Goal: Entertainment & Leisure: Consume media (video, audio)

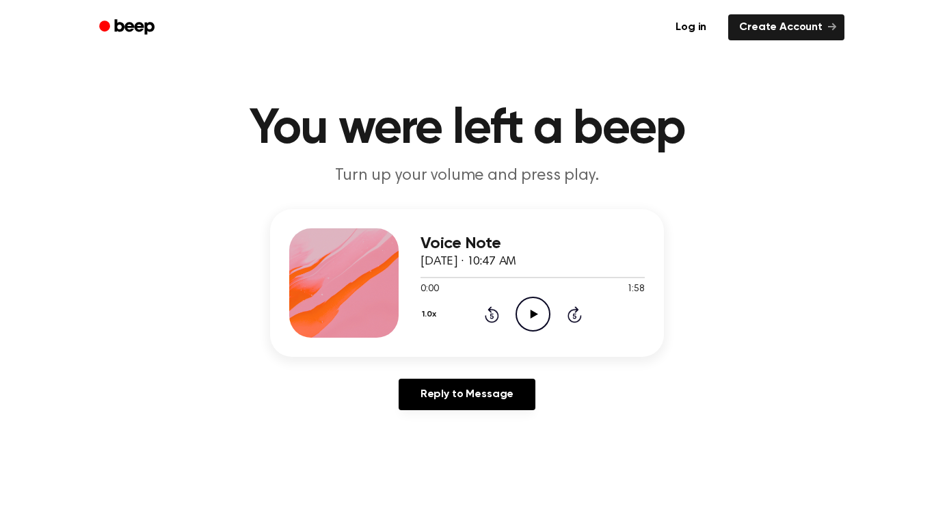
scroll to position [7, 0]
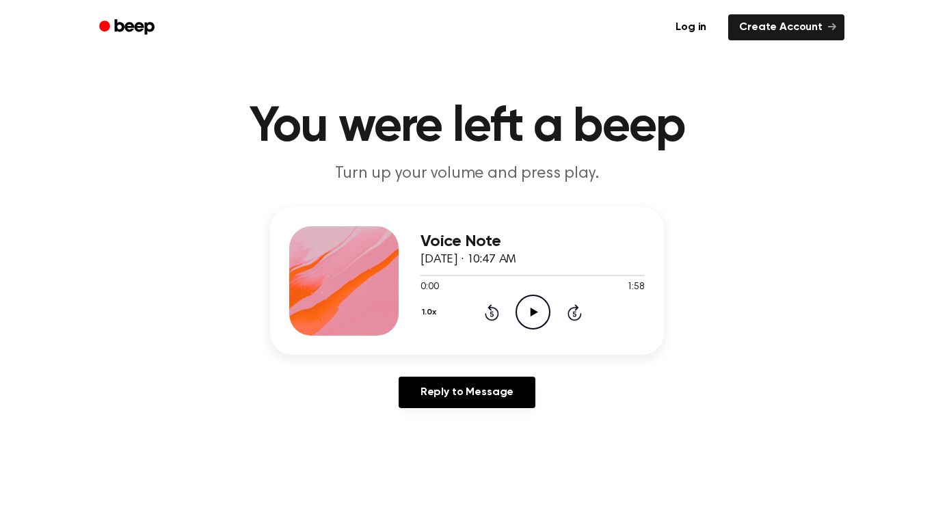
click at [529, 306] on icon "Play Audio" at bounding box center [532, 312] width 35 height 35
click at [573, 312] on icon at bounding box center [573, 313] width 3 height 5
click at [489, 313] on icon "Rewind 5 seconds" at bounding box center [491, 312] width 15 height 18
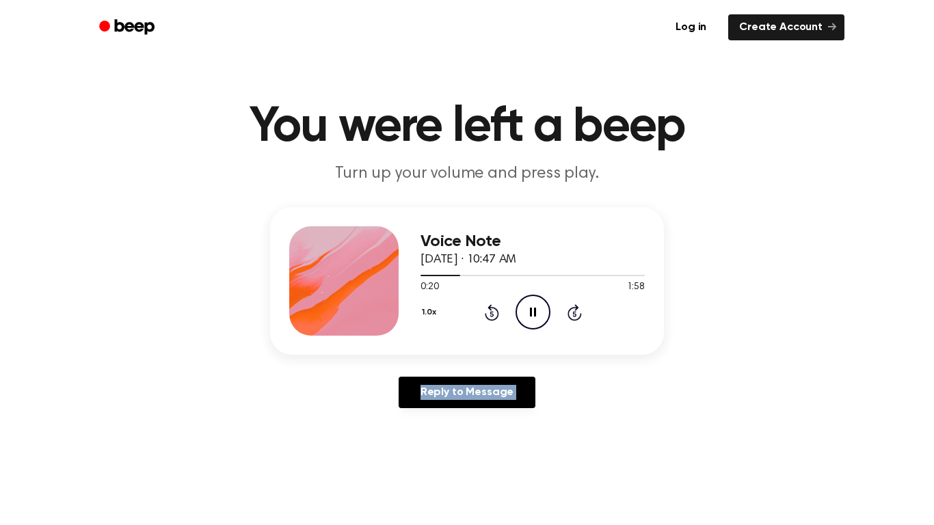
click at [489, 313] on icon "Rewind 5 seconds" at bounding box center [491, 312] width 15 height 18
click at [523, 308] on icon "Pause Audio" at bounding box center [532, 312] width 35 height 35
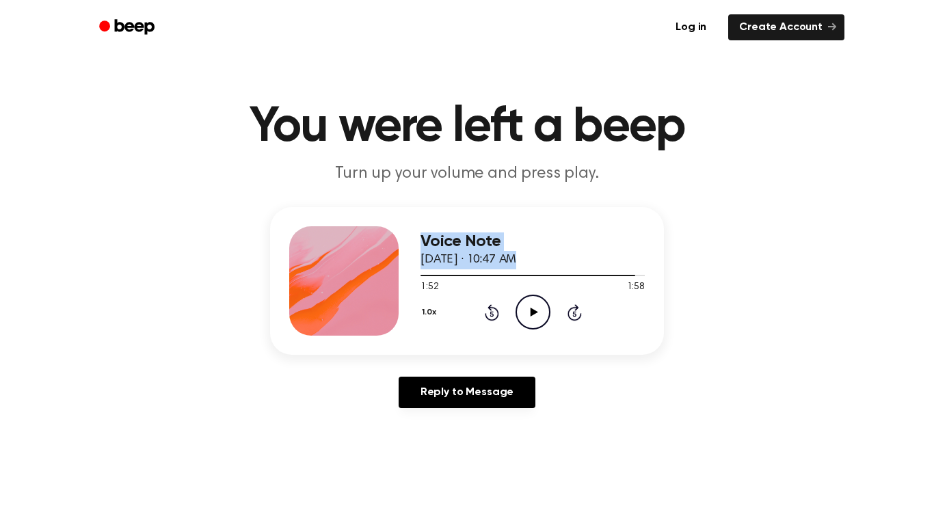
drag, startPoint x: 625, startPoint y: 276, endPoint x: 306, endPoint y: 303, distance: 319.7
click at [306, 303] on div "Voice Note [DATE] · 10:47 AM 1:52 1:58 Your browser does not support the [objec…" at bounding box center [467, 281] width 394 height 148
click at [430, 280] on div at bounding box center [532, 274] width 224 height 11
click at [530, 315] on icon at bounding box center [534, 312] width 8 height 9
click at [423, 279] on span at bounding box center [427, 275] width 11 height 11
